Goal: Task Accomplishment & Management: Use online tool/utility

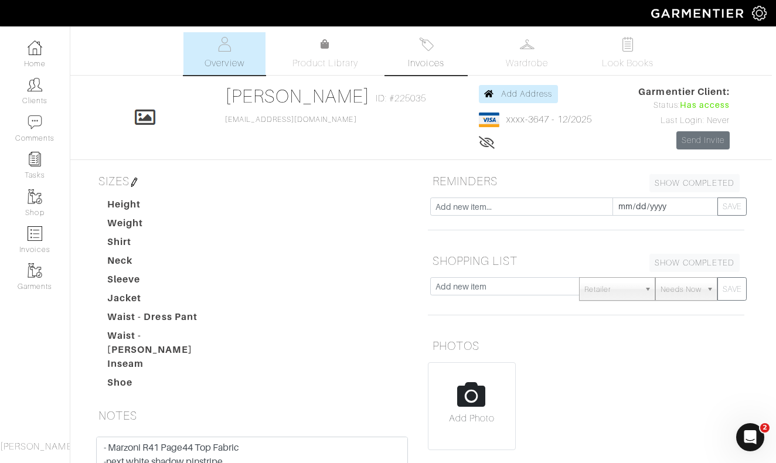
scroll to position [0, 4]
click at [431, 42] on img at bounding box center [426, 44] width 15 height 15
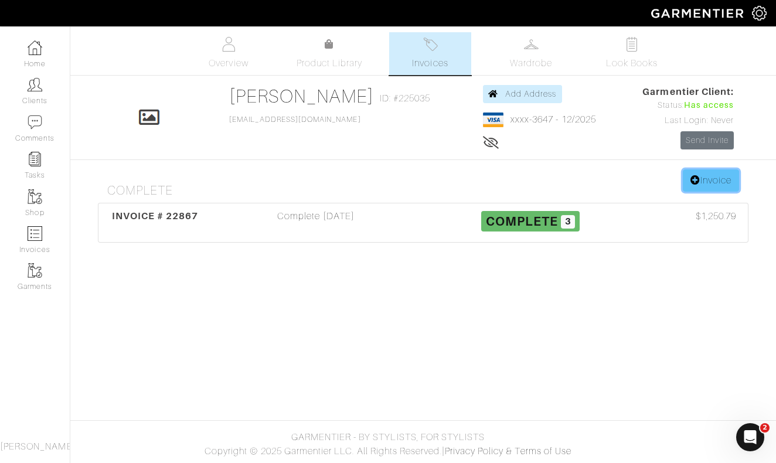
click at [703, 181] on link "Invoice" at bounding box center [711, 180] width 56 height 22
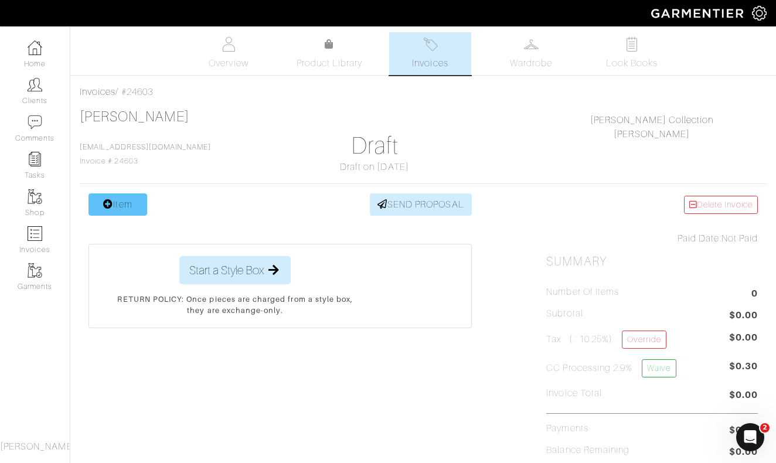
click at [122, 210] on link "Item" at bounding box center [117, 204] width 59 height 22
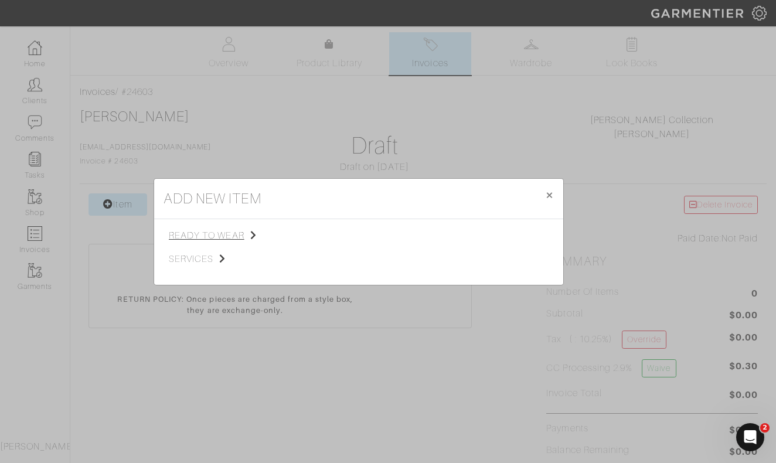
click at [208, 236] on span "ready to wear" at bounding box center [228, 235] width 118 height 14
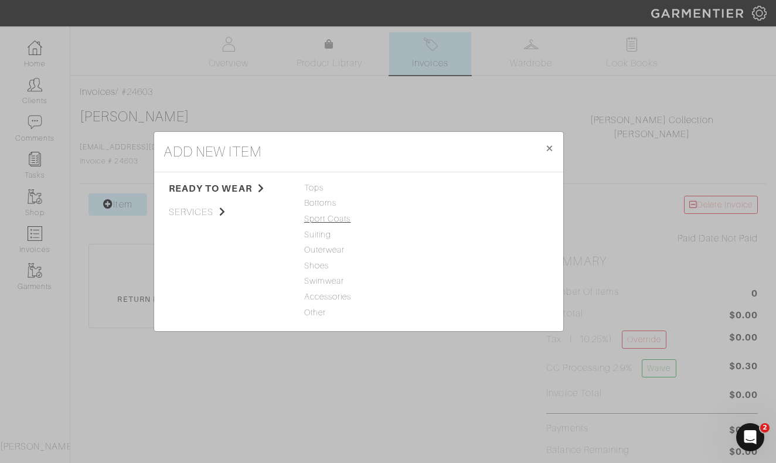
click at [322, 221] on span "Sport Coats" at bounding box center [358, 219] width 109 height 13
click at [456, 190] on link "Sport Coat" at bounding box center [452, 187] width 43 height 9
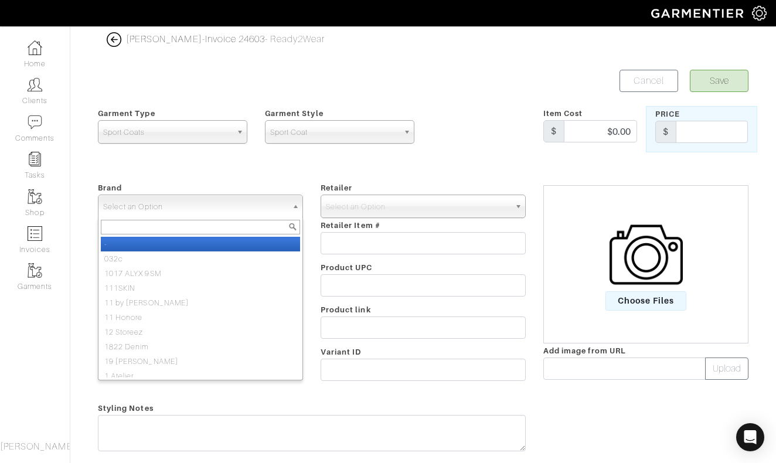
click at [248, 211] on span "Select an Option" at bounding box center [195, 206] width 184 height 23
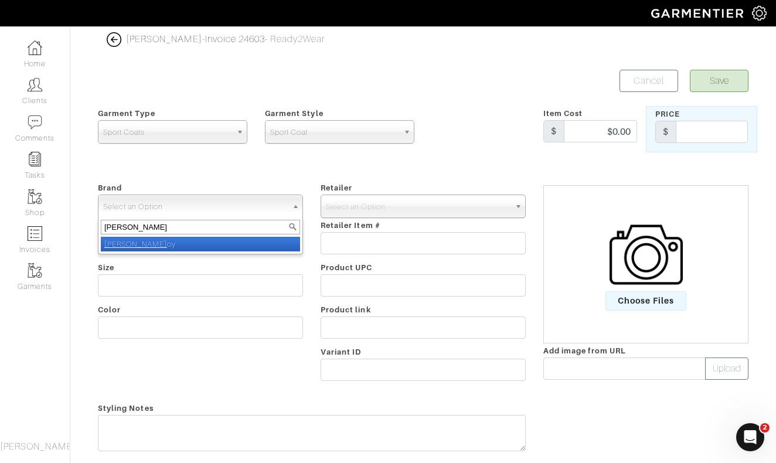
type input "nick roy"
select select "[PERSON_NAME]"
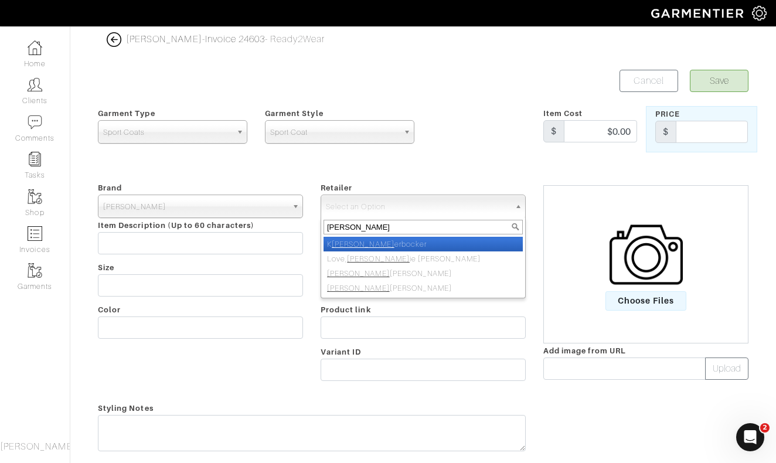
type input "nick roy"
select select "5031"
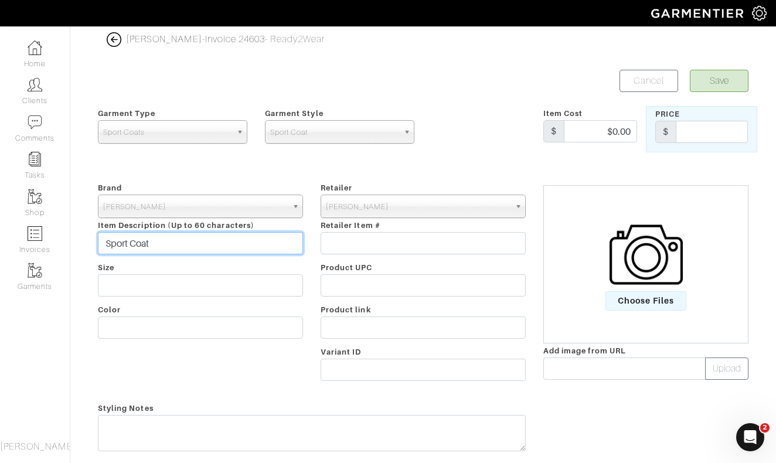
type input "Sport Coat"
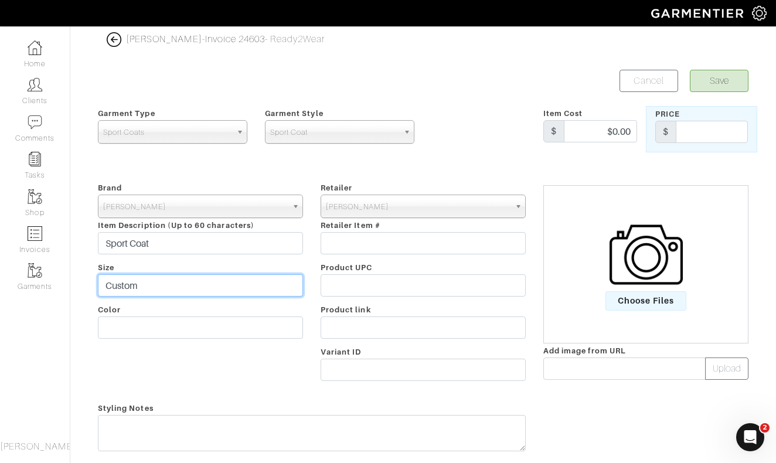
type input "Custom"
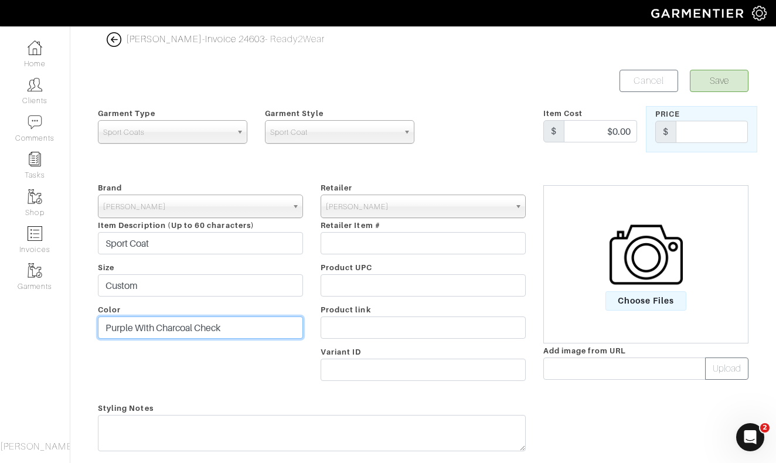
type input "Purple With Charcoal Check"
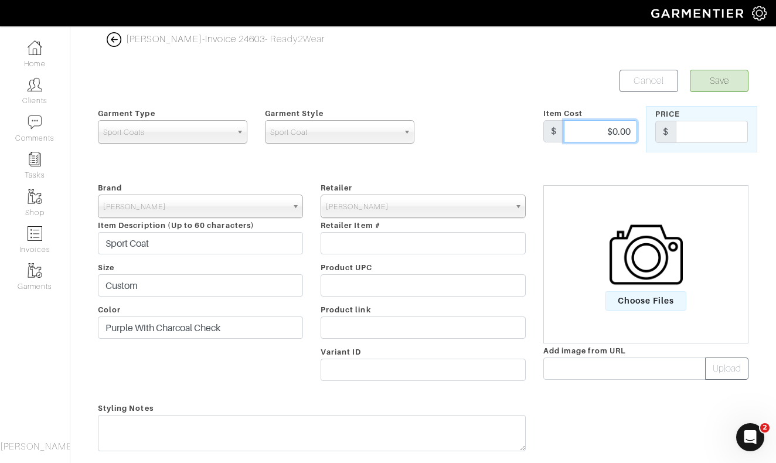
drag, startPoint x: 597, startPoint y: 132, endPoint x: 659, endPoint y: 132, distance: 62.1
click at [657, 132] on div "Garment Type Tops Bottoms Sport Coats Suiting Outerwear Shoes Swimwear Accessor…" at bounding box center [423, 129] width 668 height 46
type input "1300"
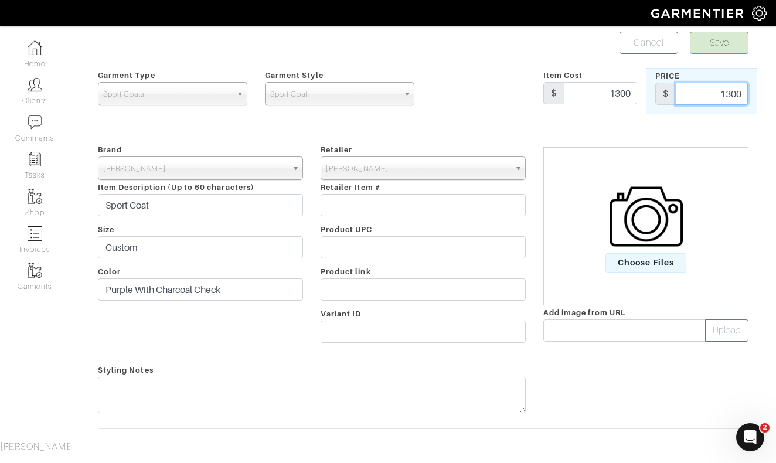
scroll to position [46, 0]
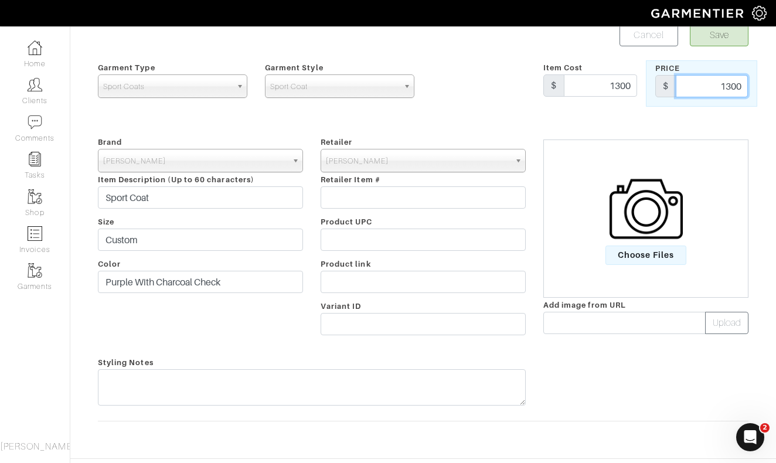
type input "1300"
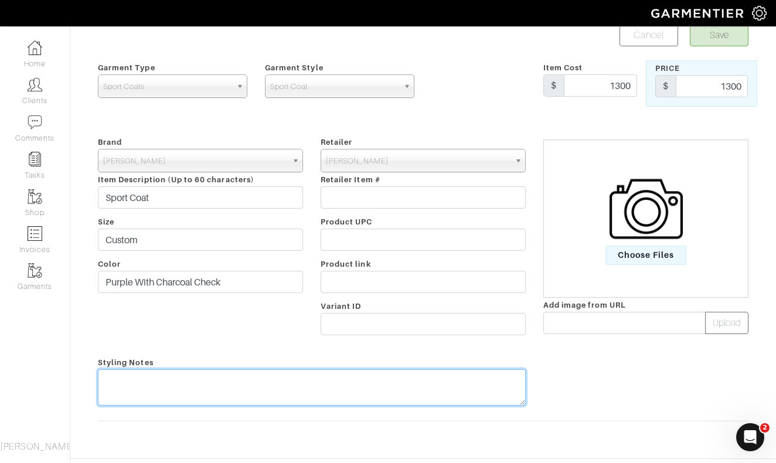
click at [386, 382] on textarea at bounding box center [312, 387] width 428 height 36
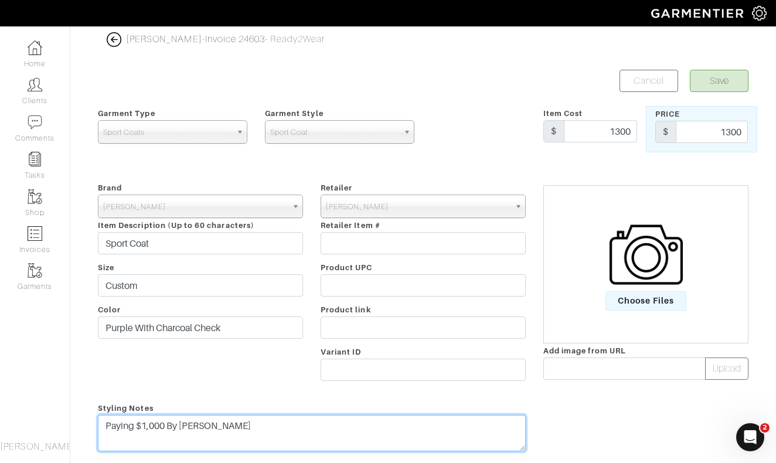
scroll to position [0, 0]
type textarea "Paying $1,000 By [PERSON_NAME]"
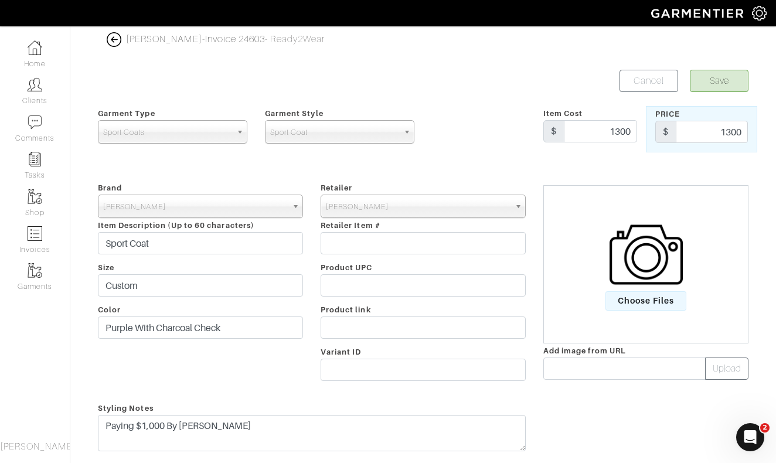
click at [722, 81] on button "Save" at bounding box center [719, 81] width 59 height 22
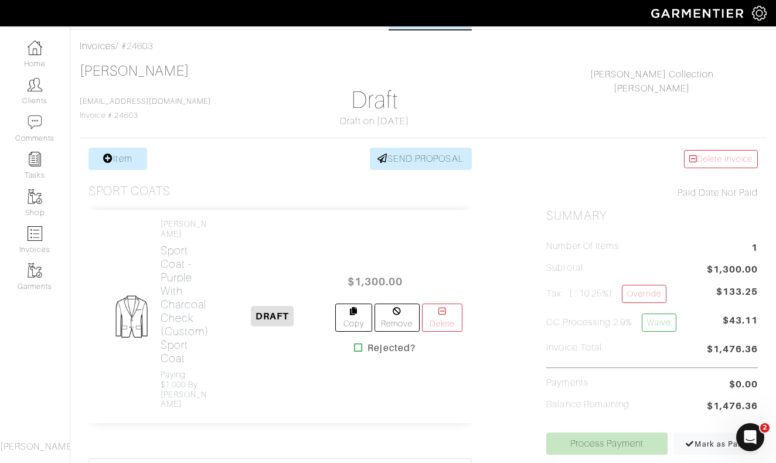
scroll to position [76, 0]
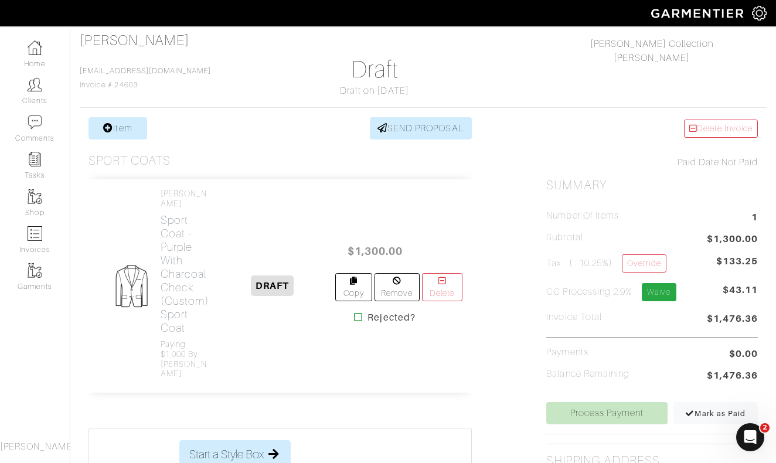
click at [661, 294] on link "Waive" at bounding box center [659, 292] width 34 height 18
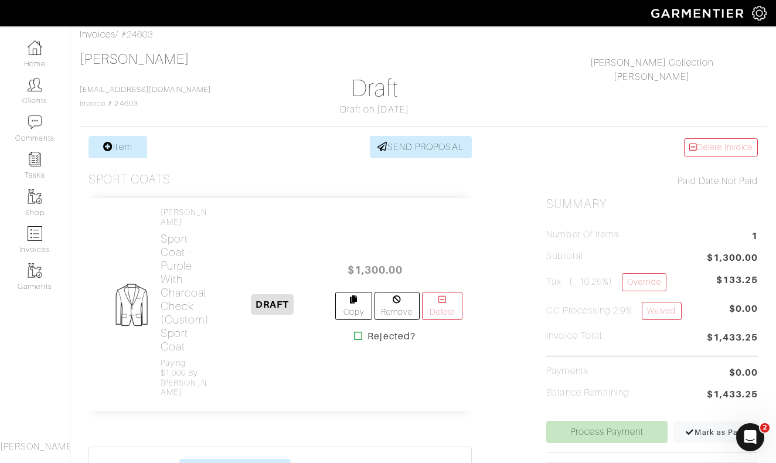
scroll to position [26, 0]
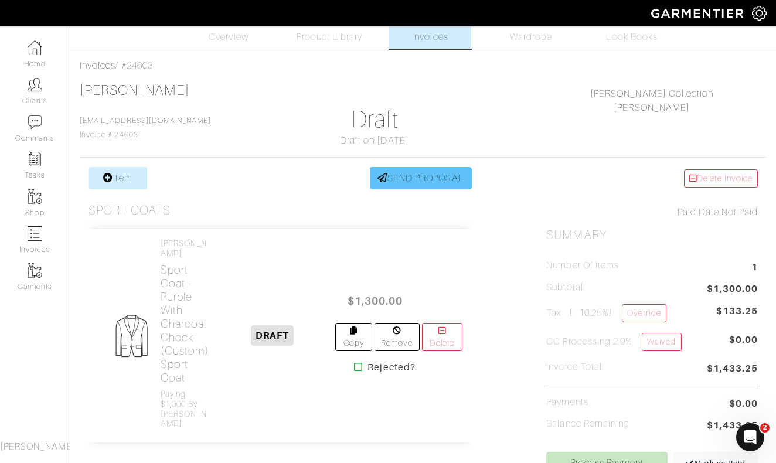
click at [425, 178] on link "SEND PROPOSAL" at bounding box center [421, 178] width 102 height 22
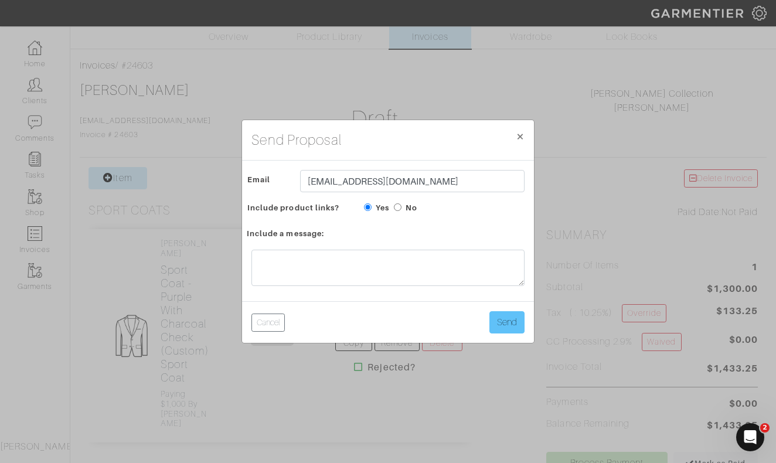
click at [506, 320] on button "Send" at bounding box center [506, 322] width 35 height 22
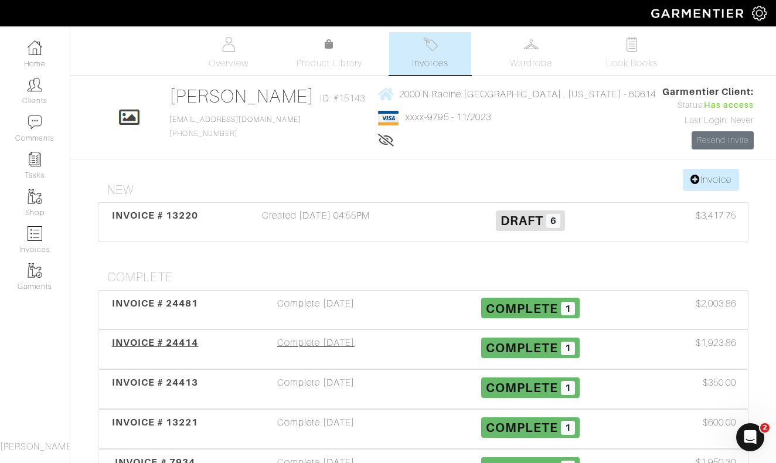
click at [315, 340] on div "Complete [DATE]" at bounding box center [316, 349] width 214 height 27
click at [328, 305] on div "Complete 09/02/25" at bounding box center [316, 309] width 214 height 27
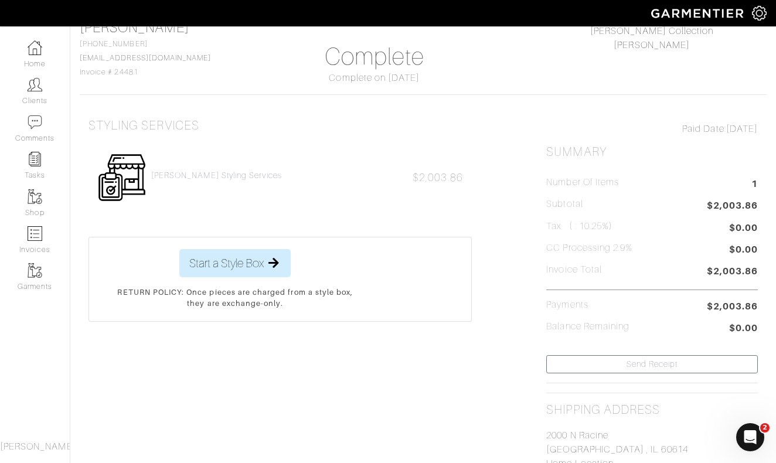
scroll to position [60, 0]
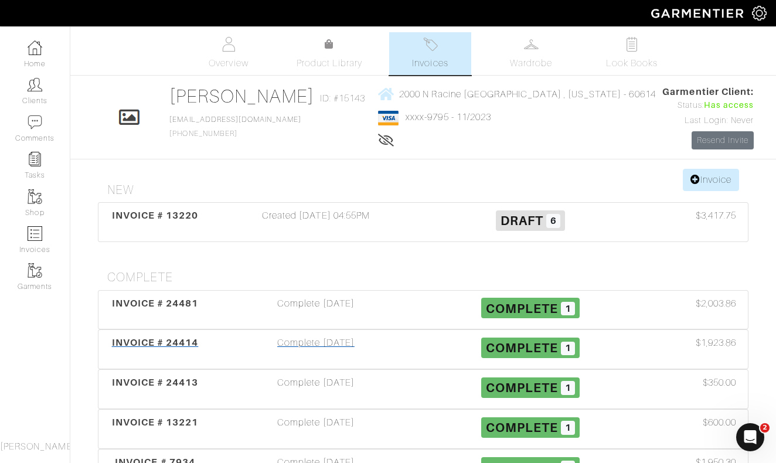
click at [343, 346] on div "Complete 08/21/25" at bounding box center [316, 349] width 214 height 27
